Goal: Information Seeking & Learning: Learn about a topic

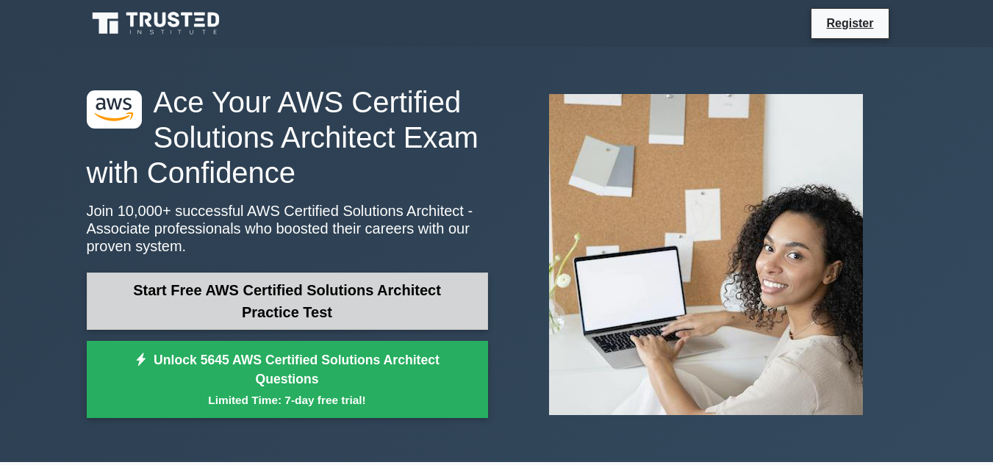
click at [259, 300] on link "Start Free AWS Certified Solutions Architect Practice Test" at bounding box center [287, 301] width 401 height 57
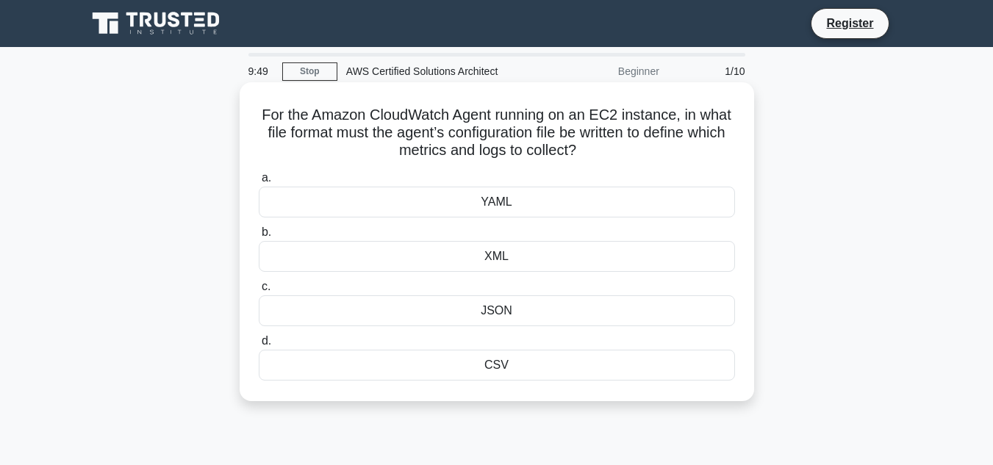
click at [492, 311] on div "JSON" at bounding box center [497, 310] width 476 height 31
click at [259, 292] on input "c. JSON" at bounding box center [259, 287] width 0 height 10
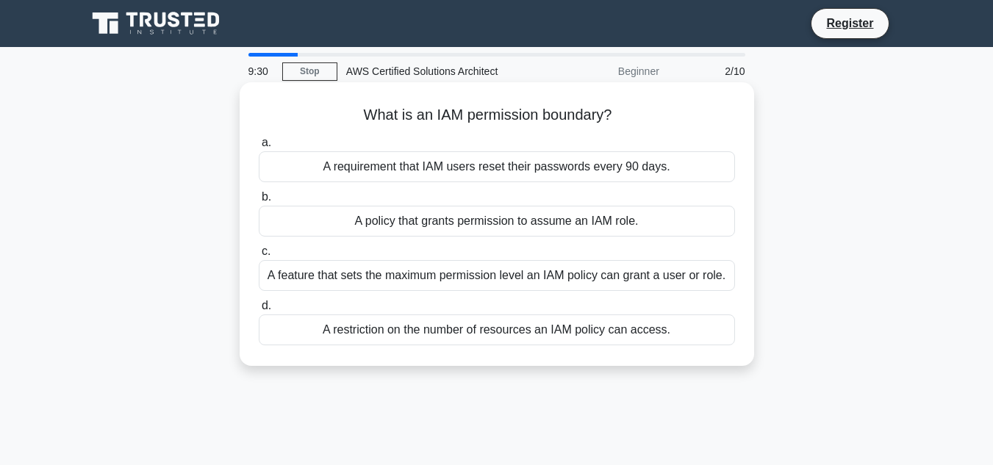
click at [487, 334] on div "A restriction on the number of resources an IAM policy can access." at bounding box center [497, 330] width 476 height 31
click at [259, 311] on input "d. A restriction on the number of resources an IAM policy can access." at bounding box center [259, 306] width 0 height 10
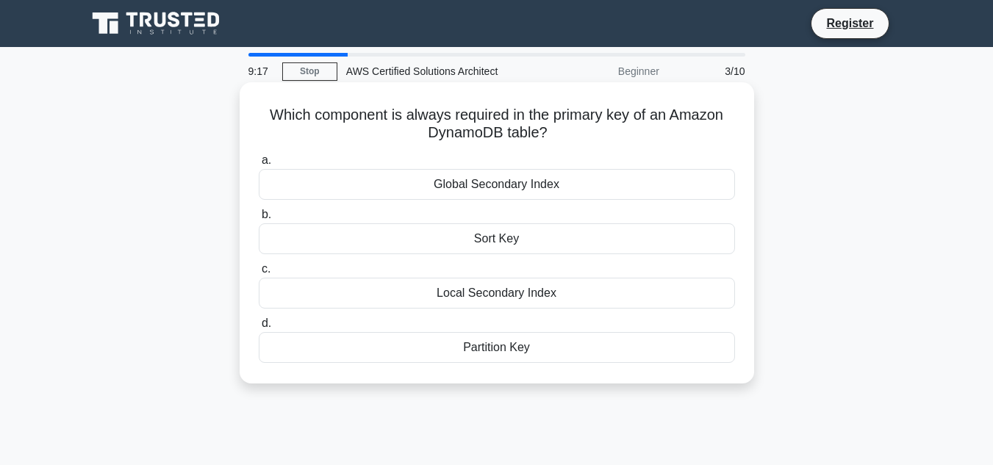
click at [492, 347] on div "Partition Key" at bounding box center [497, 347] width 476 height 31
click at [259, 329] on input "d. Partition Key" at bounding box center [259, 324] width 0 height 10
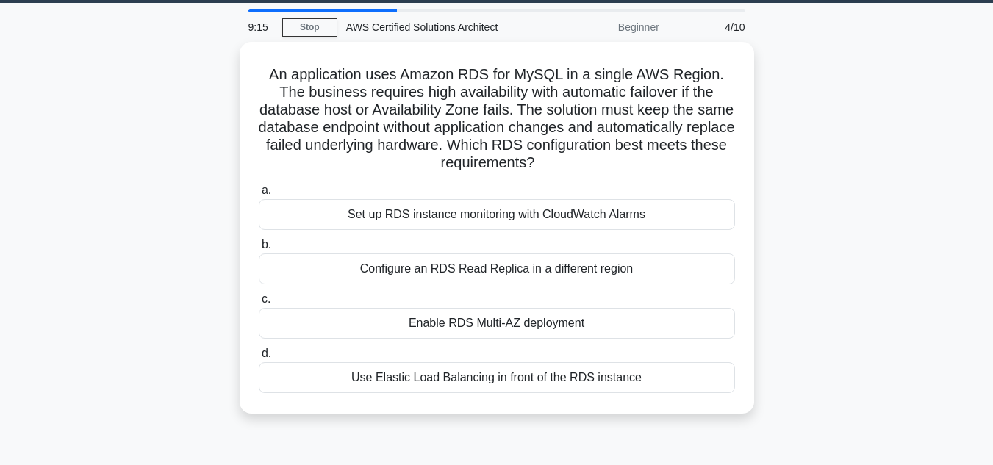
scroll to position [46, 0]
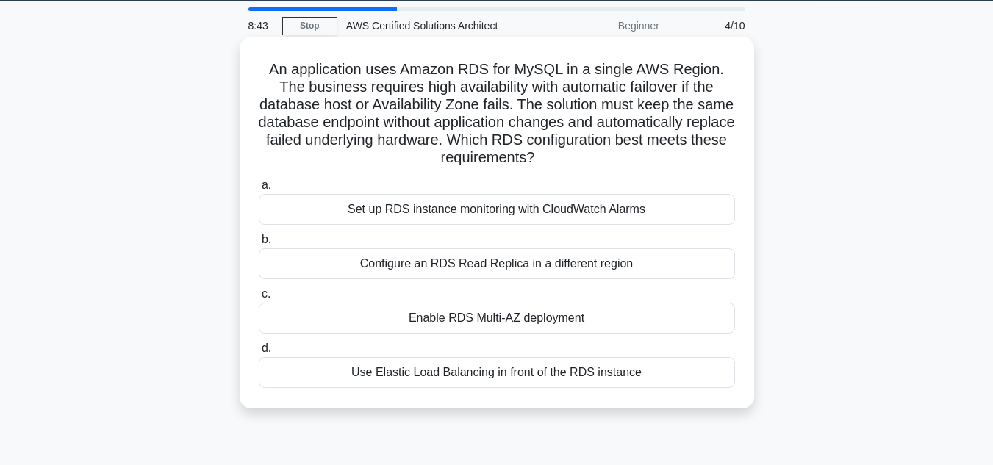
click at [568, 373] on div "Use Elastic Load Balancing in front of the RDS instance" at bounding box center [497, 372] width 476 height 31
click at [259, 354] on input "d. Use Elastic Load Balancing in front of the RDS instance" at bounding box center [259, 349] width 0 height 10
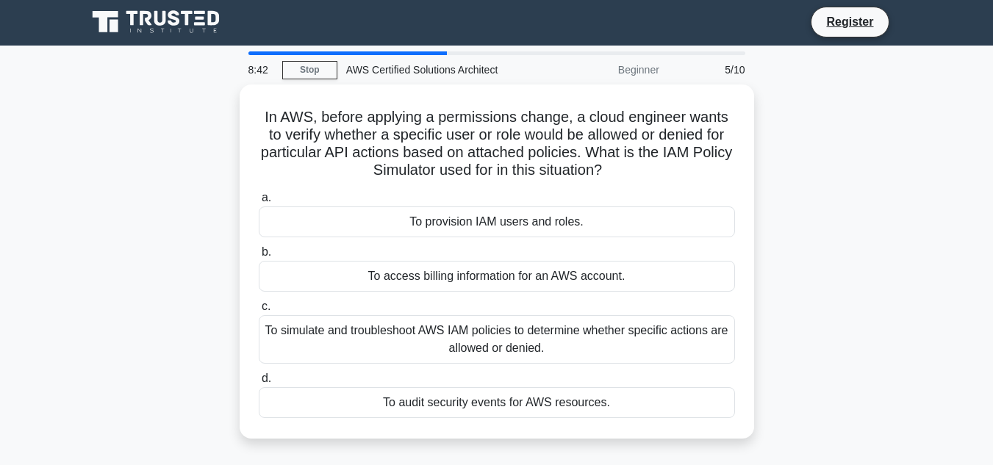
scroll to position [0, 0]
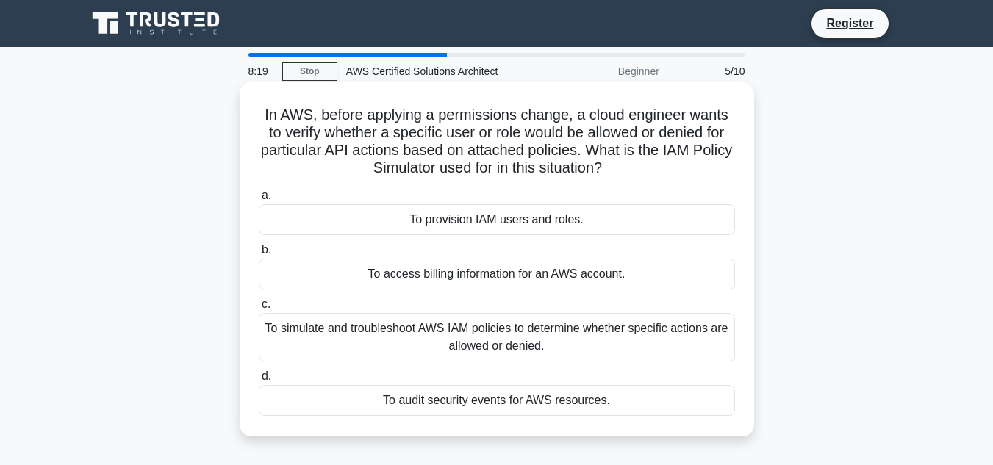
click at [507, 334] on div "To simulate and troubleshoot AWS IAM policies to determine whether specific act…" at bounding box center [497, 337] width 476 height 49
click at [259, 309] on input "c. To simulate and troubleshoot AWS IAM policies to determine whether specific …" at bounding box center [259, 305] width 0 height 10
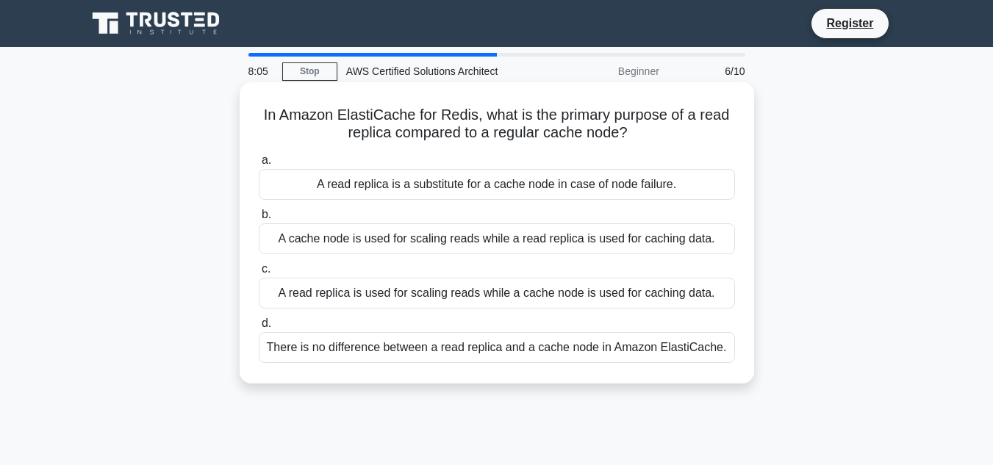
click at [563, 186] on div "A read replica is a substitute for a cache node in case of node failure." at bounding box center [497, 184] width 476 height 31
click at [259, 165] on input "a. A read replica is a substitute for a cache node in case of node failure." at bounding box center [259, 161] width 0 height 10
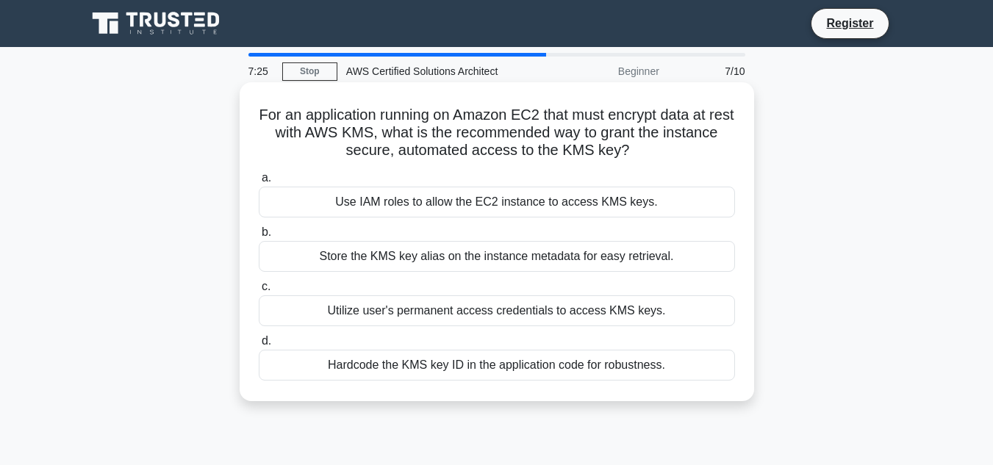
click at [471, 200] on div "Use IAM roles to allow the EC2 instance to access KMS keys." at bounding box center [497, 202] width 476 height 31
click at [259, 183] on input "a. Use IAM roles to allow the EC2 instance to access KMS keys." at bounding box center [259, 178] width 0 height 10
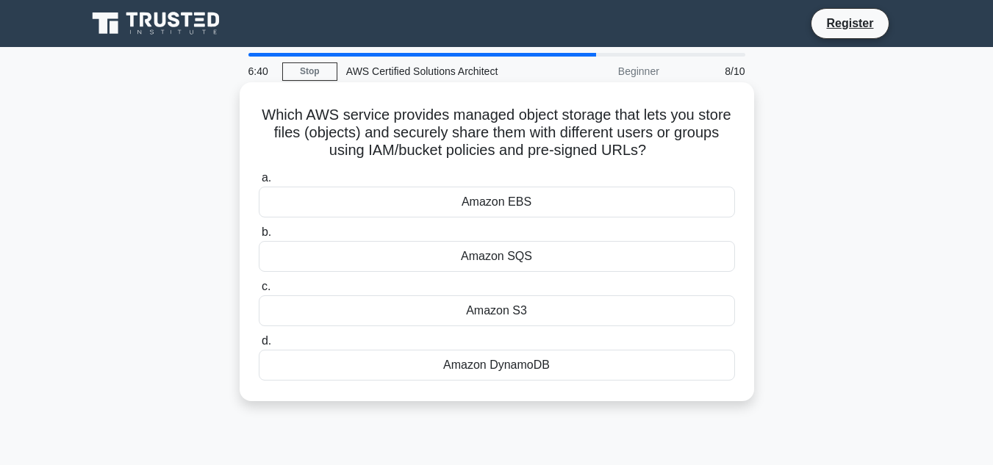
click at [548, 202] on div "Amazon EBS" at bounding box center [497, 202] width 476 height 31
click at [259, 183] on input "a. Amazon EBS" at bounding box center [259, 178] width 0 height 10
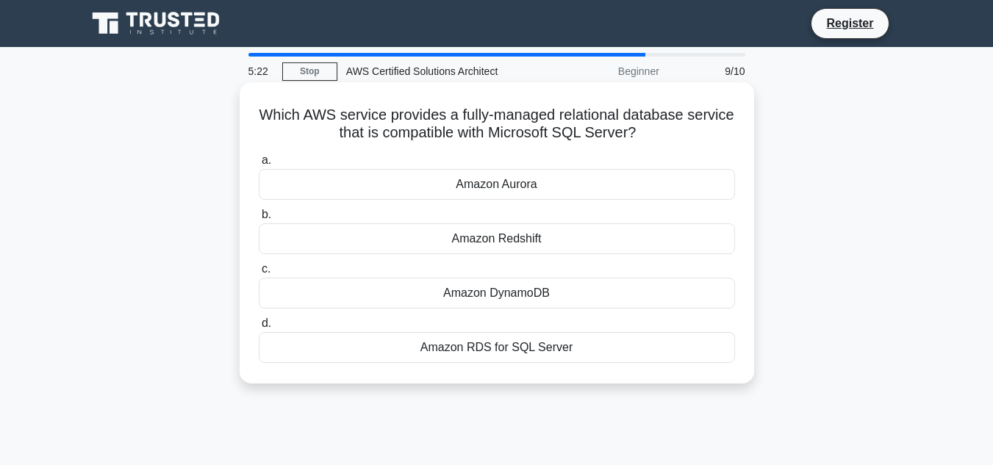
click at [509, 182] on div "Amazon Aurora" at bounding box center [497, 184] width 476 height 31
click at [259, 165] on input "a. Amazon Aurora" at bounding box center [259, 161] width 0 height 10
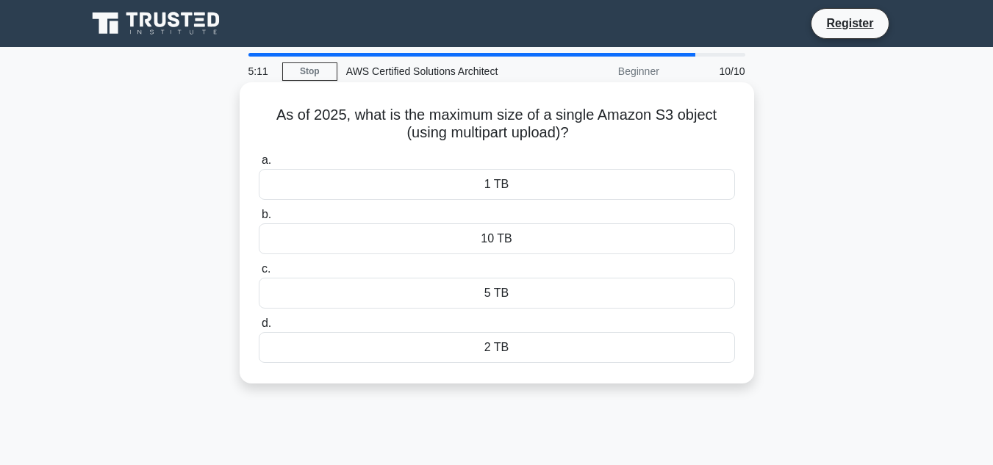
click at [510, 190] on div "1 TB" at bounding box center [497, 184] width 476 height 31
click at [259, 165] on input "a. 1 TB" at bounding box center [259, 161] width 0 height 10
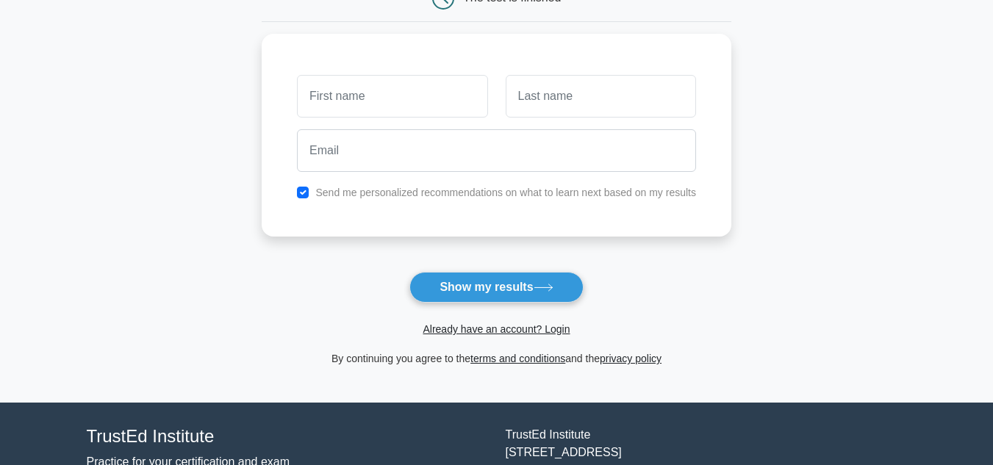
scroll to position [177, 0]
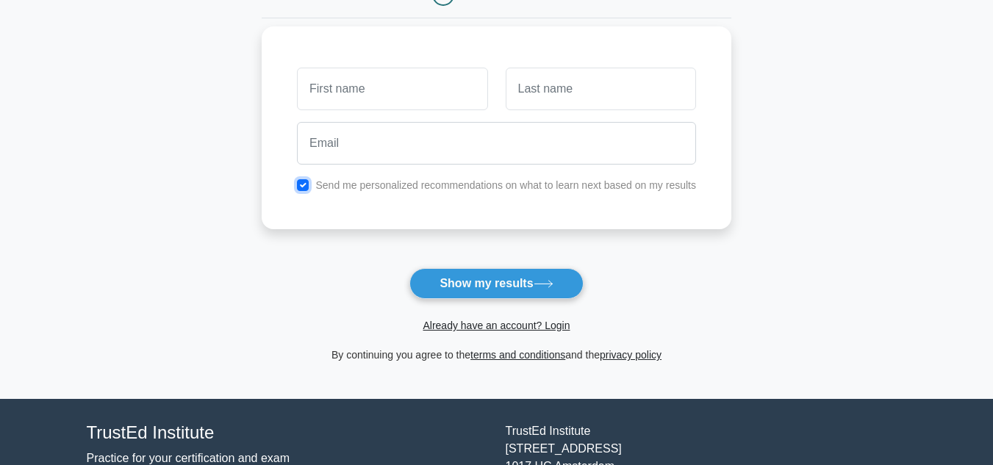
click at [301, 184] on input "checkbox" at bounding box center [303, 185] width 12 height 12
checkbox input "false"
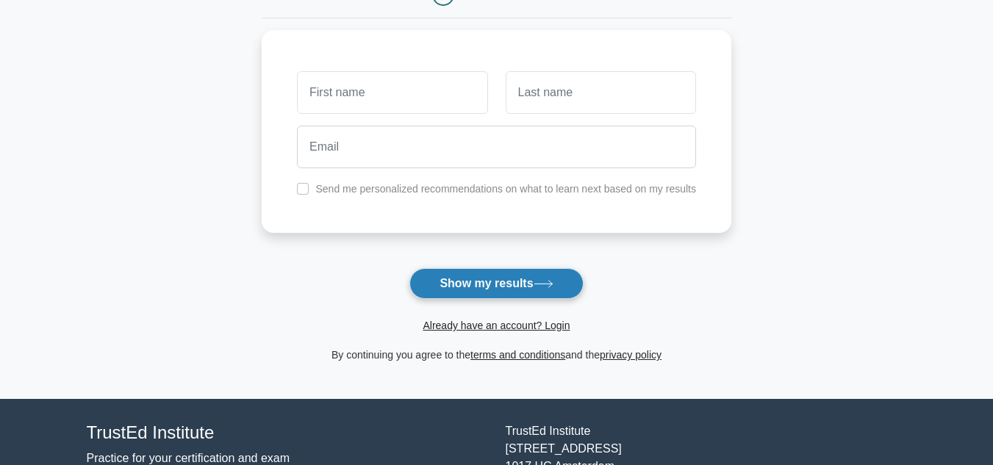
click at [534, 289] on button "Show my results" at bounding box center [495, 283] width 173 height 31
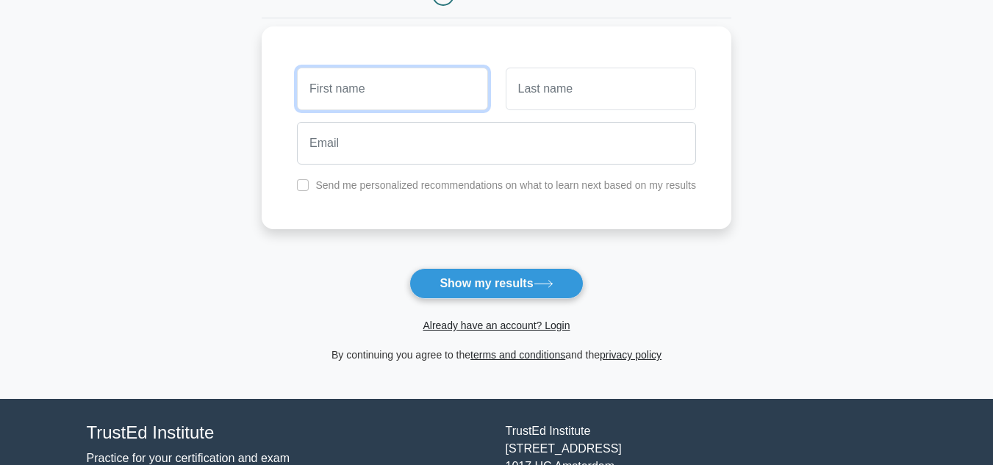
click at [337, 88] on input "text" at bounding box center [392, 89] width 190 height 43
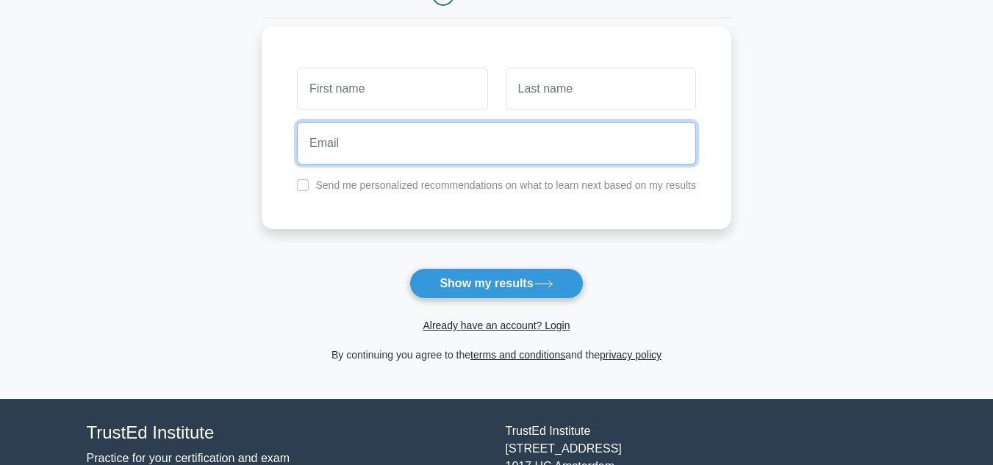
click at [534, 151] on input "email" at bounding box center [496, 143] width 399 height 43
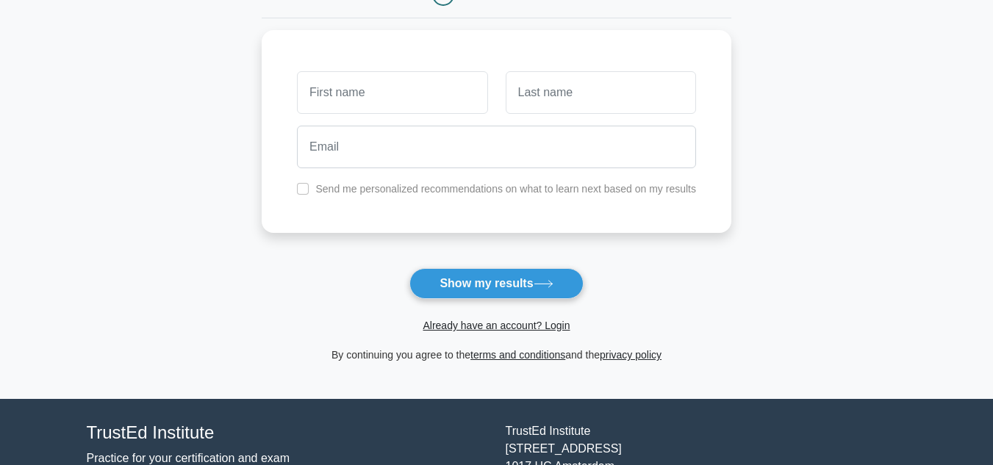
click at [821, 170] on main "Wait, there is more! Continue to see your result The test is finished and the" at bounding box center [496, 134] width 993 height 529
